Goal: Navigation & Orientation: Go to known website

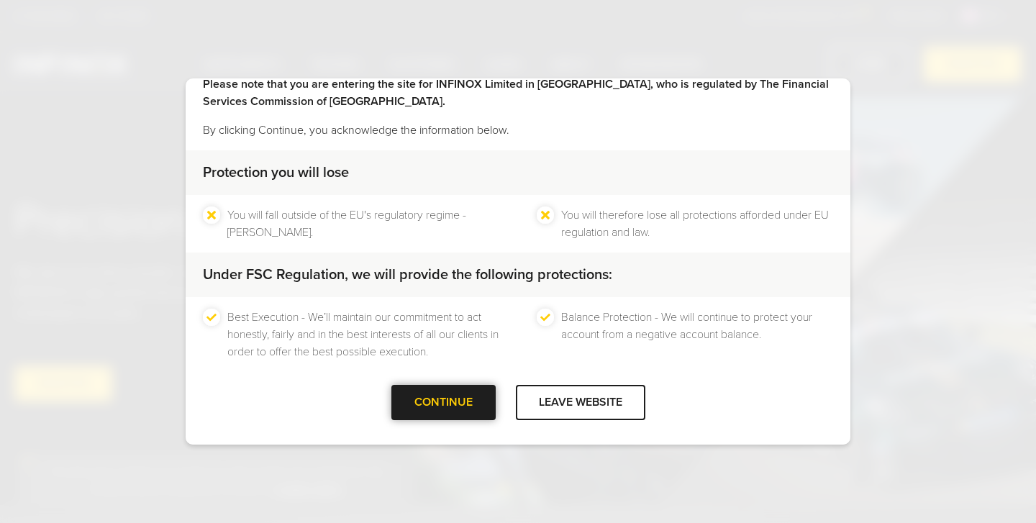
click at [443, 403] on div at bounding box center [443, 403] width 0 height 0
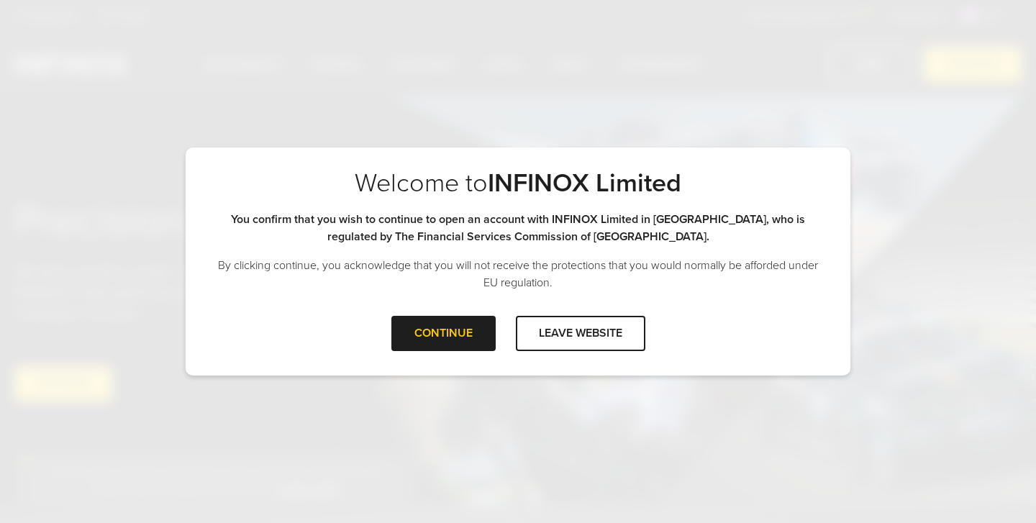
click at [435, 357] on div "CONTINUE LEAVE WEBSITE" at bounding box center [518, 339] width 665 height 47
click at [447, 337] on div "CONTINUE" at bounding box center [443, 333] width 104 height 35
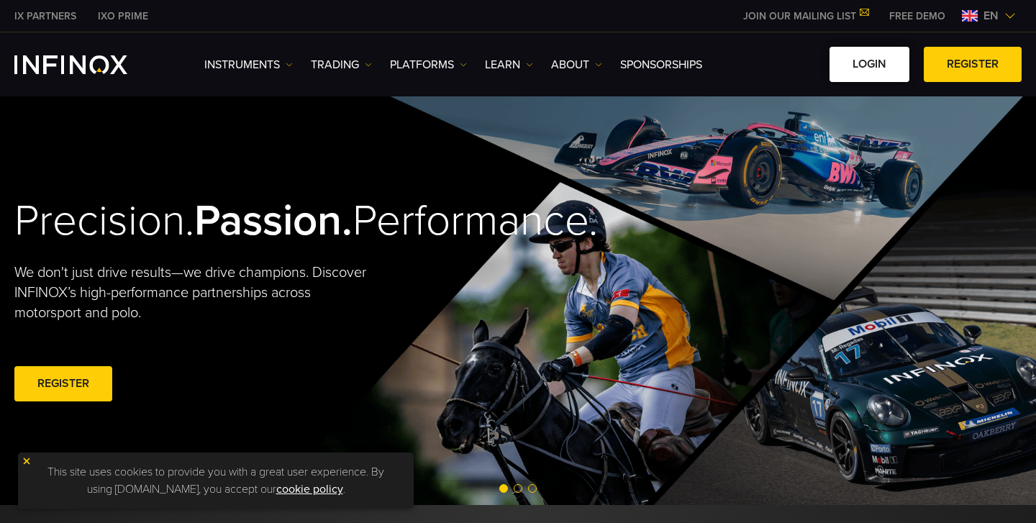
click at [891, 63] on link "LOGIN" at bounding box center [870, 64] width 80 height 35
click at [871, 64] on link "LOGIN" at bounding box center [870, 64] width 80 height 35
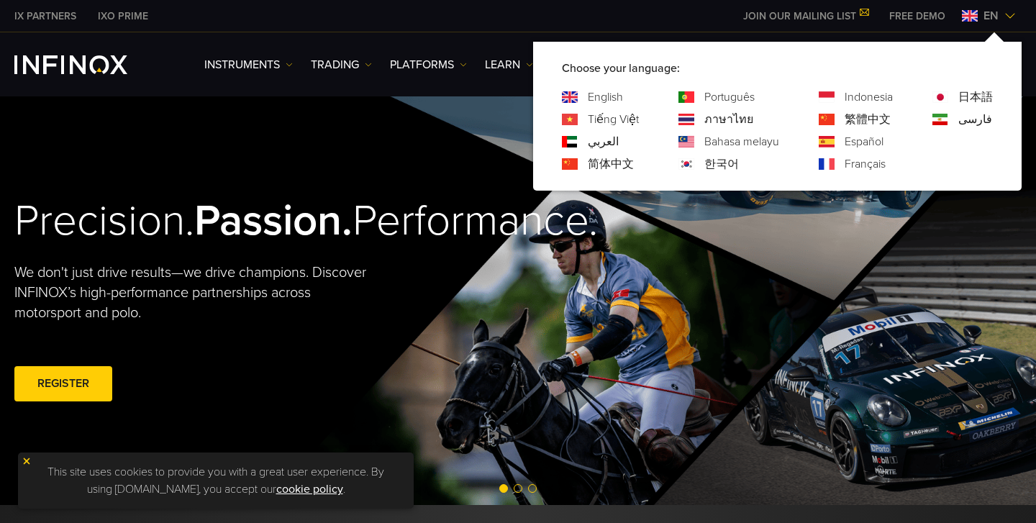
click at [757, 96] on div "Português" at bounding box center [728, 96] width 101 height 17
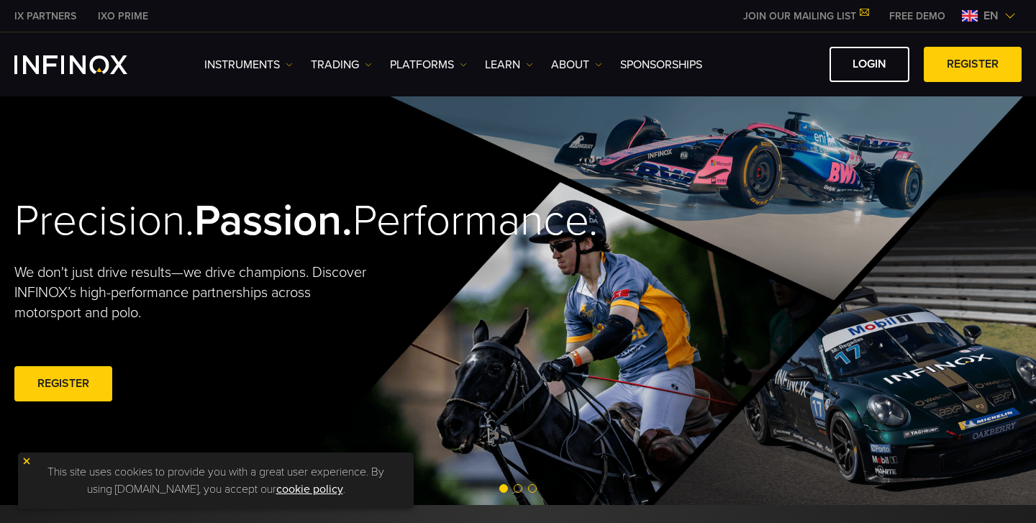
click at [971, 6] on div "IX PARTNERS IXO PRIME JOIN OUR MAILING LIST Never Miss a Trading Opportunity wi…" at bounding box center [517, 16] width 1007 height 32
click at [968, 17] on img at bounding box center [970, 16] width 16 height 12
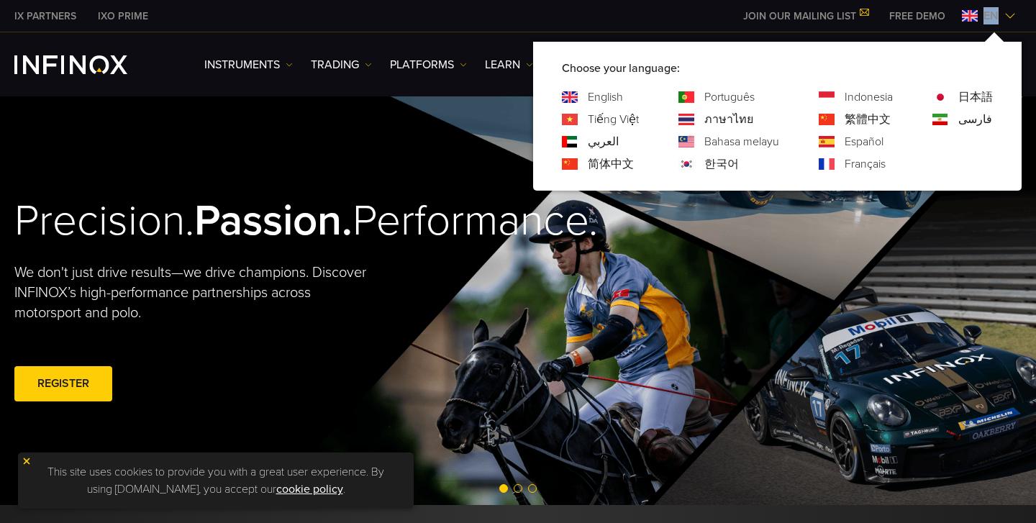
click at [726, 96] on link "Português" at bounding box center [729, 96] width 50 height 17
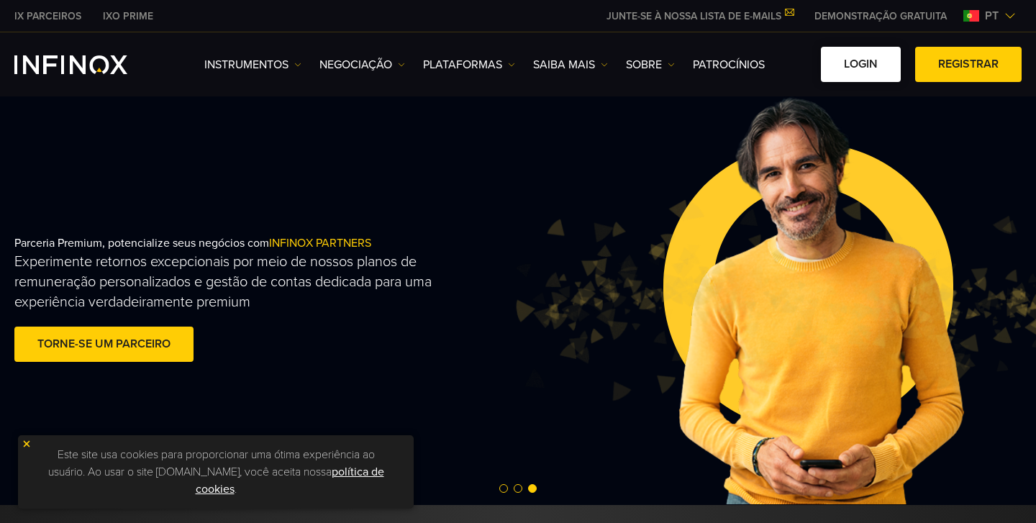
click at [868, 71] on link "Login" at bounding box center [861, 64] width 80 height 35
